Goal: Find specific page/section: Find specific page/section

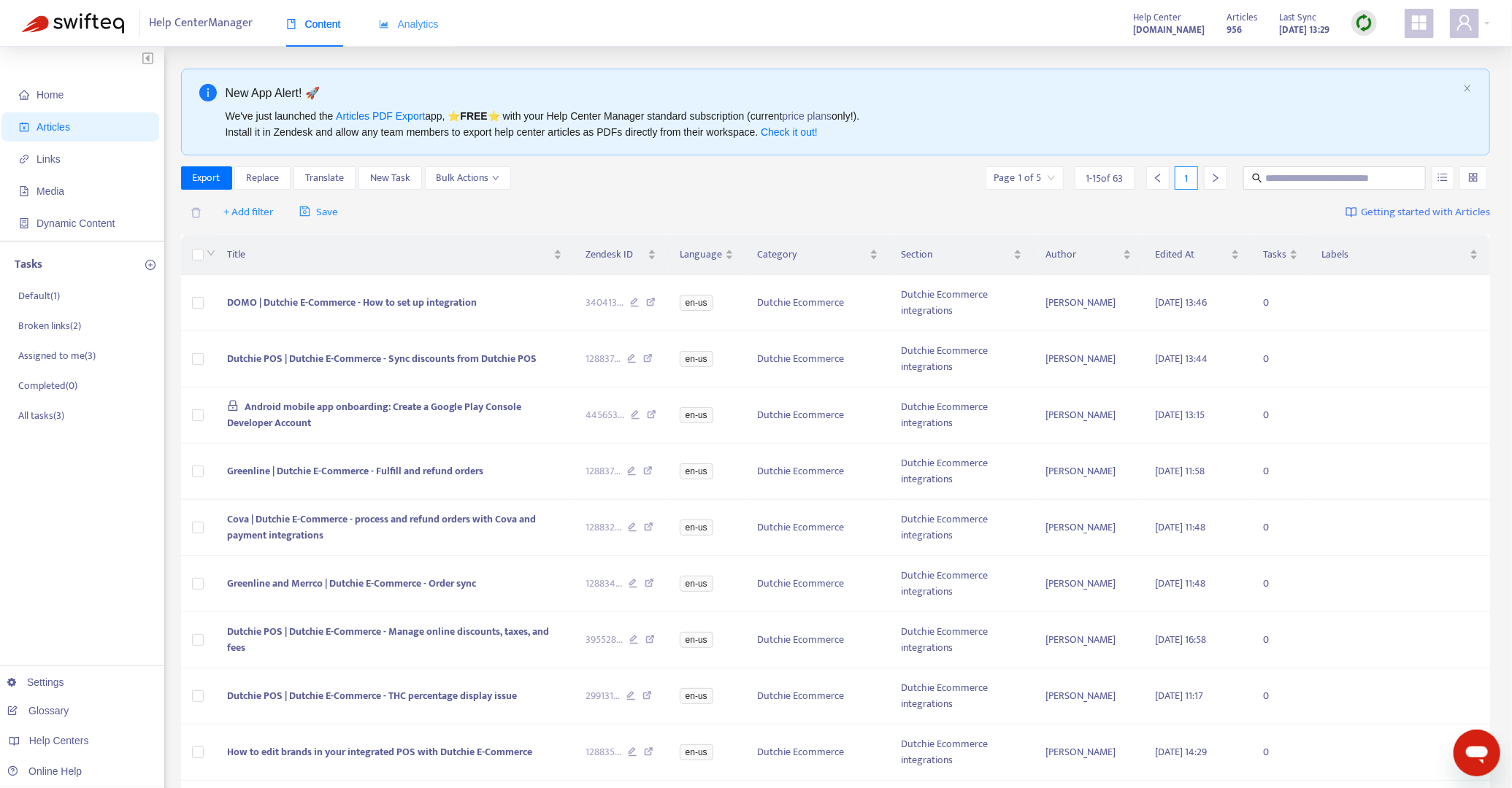
click at [433, 33] on div "Analytics" at bounding box center [409, 23] width 60 height 44
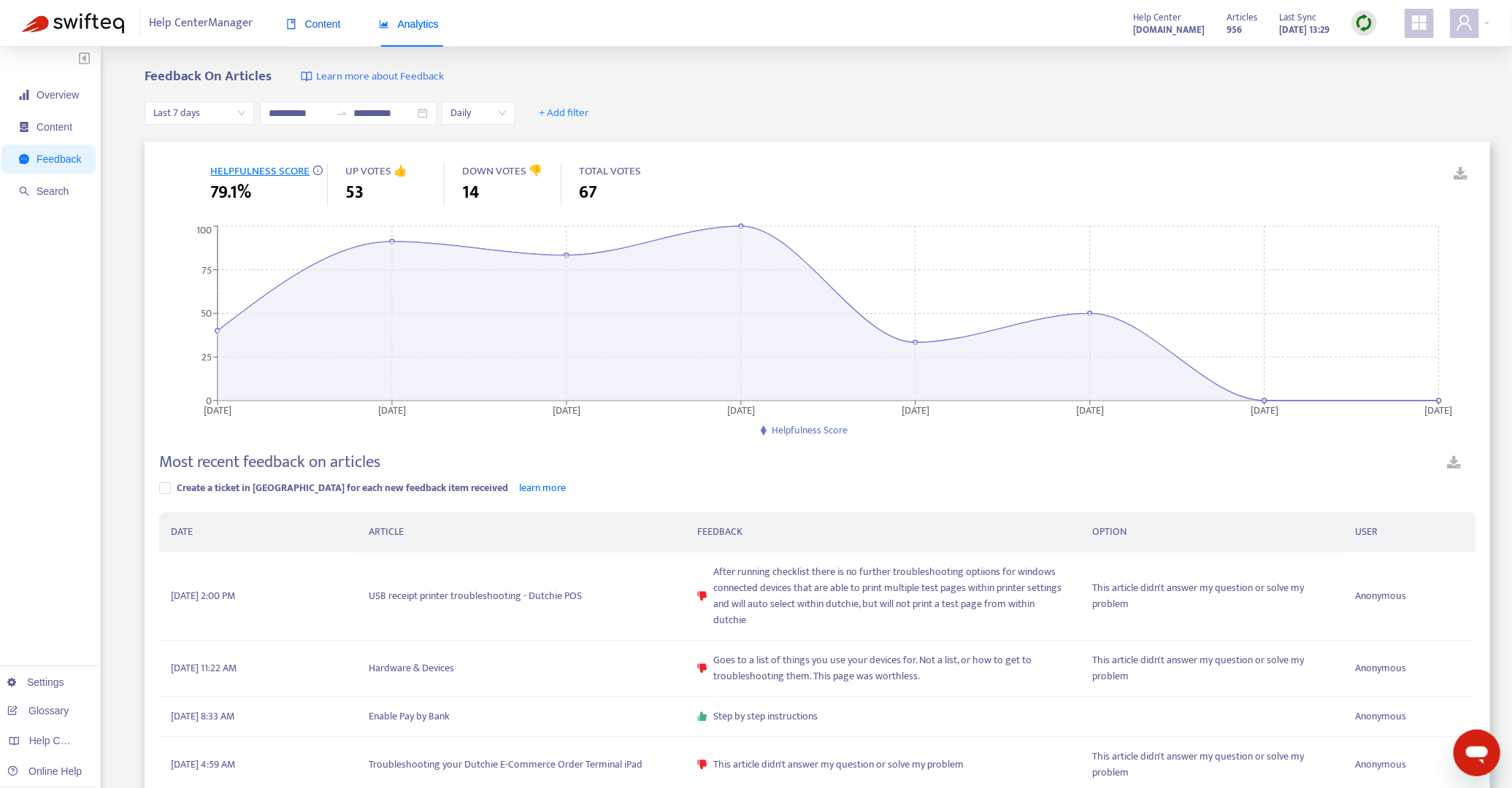
click at [341, 31] on div "Content" at bounding box center [313, 23] width 55 height 16
